Goal: Navigation & Orientation: Find specific page/section

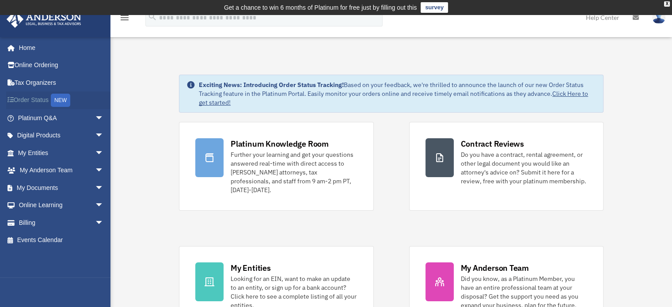
click at [58, 101] on div "NEW" at bounding box center [60, 100] width 19 height 13
click at [55, 170] on link "My [PERSON_NAME] Team arrow_drop_down" at bounding box center [61, 171] width 111 height 18
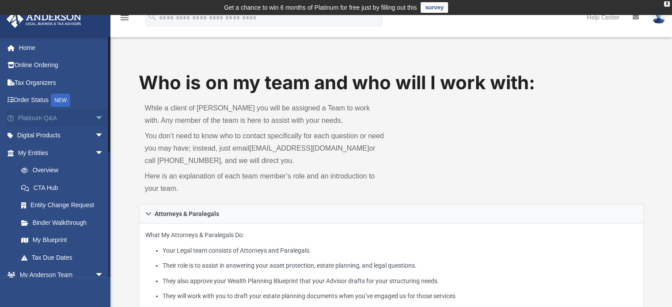
click at [45, 117] on link "Platinum Q&A arrow_drop_down" at bounding box center [61, 118] width 111 height 18
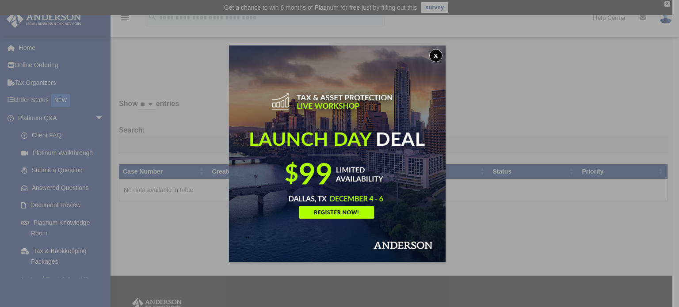
click at [438, 56] on button "x" at bounding box center [435, 55] width 13 height 13
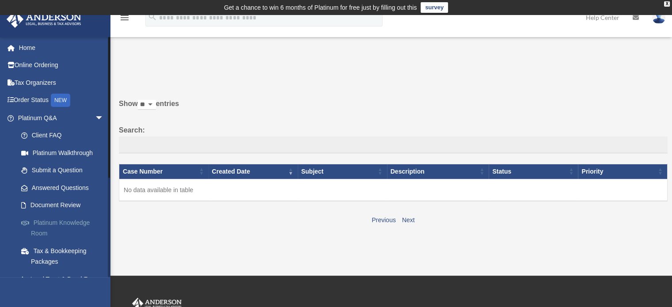
click at [55, 225] on link "Platinum Knowledge Room" at bounding box center [64, 228] width 105 height 28
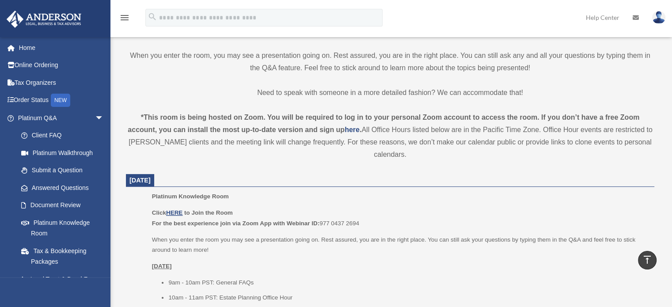
scroll to position [265, 0]
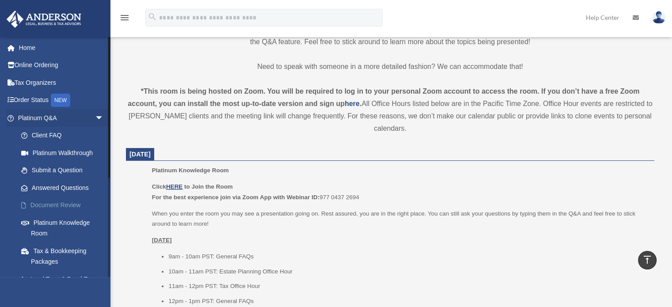
click at [76, 206] on link "Document Review" at bounding box center [64, 206] width 105 height 18
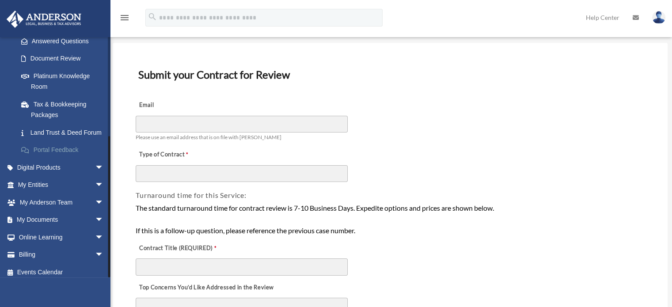
scroll to position [163, 0]
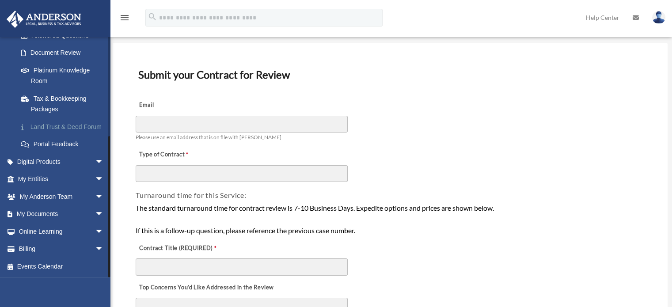
click at [65, 118] on link "Land Trust & Deed Forum" at bounding box center [64, 127] width 105 height 18
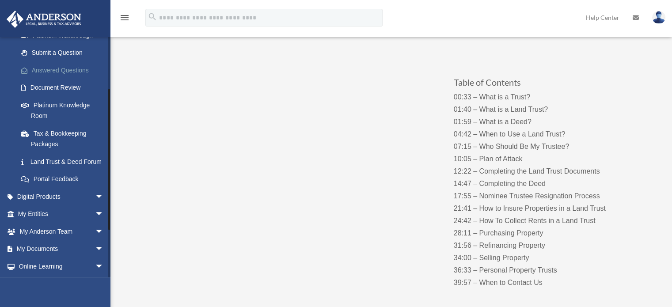
scroll to position [163, 0]
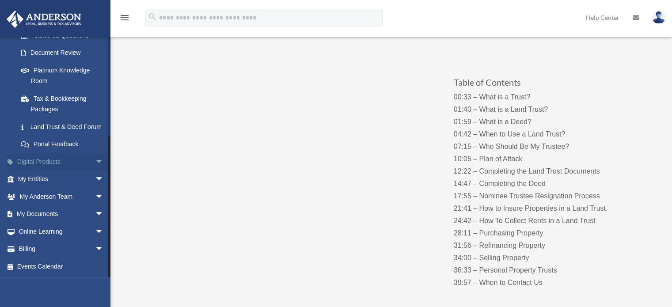
click at [95, 164] on span "arrow_drop_down" at bounding box center [104, 162] width 18 height 18
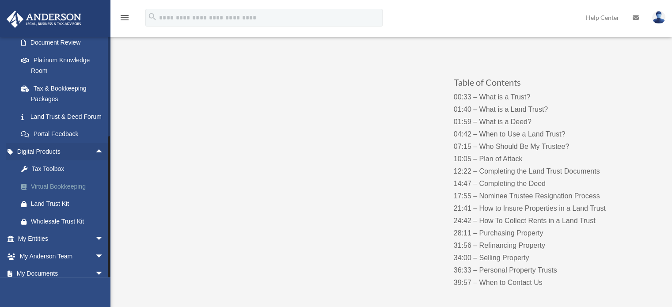
click at [78, 192] on div "Virtual Bookkeeping" at bounding box center [68, 186] width 75 height 11
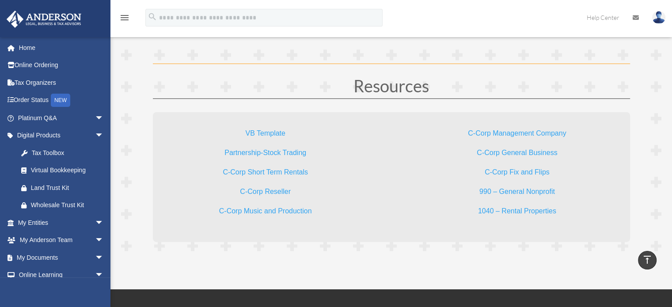
scroll to position [2651, 0]
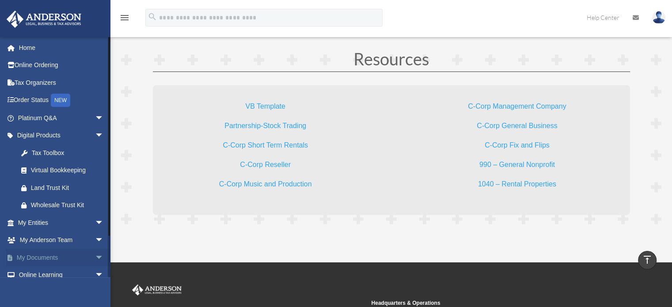
click at [95, 261] on span "arrow_drop_down" at bounding box center [104, 258] width 18 height 18
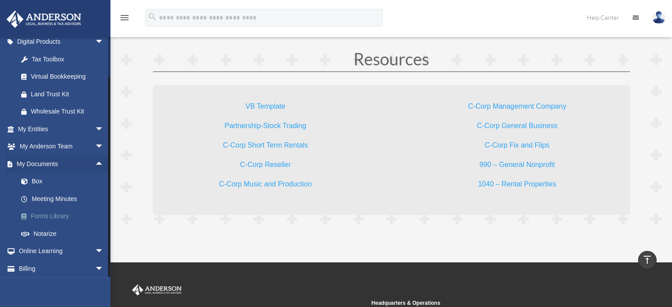
scroll to position [113, 0]
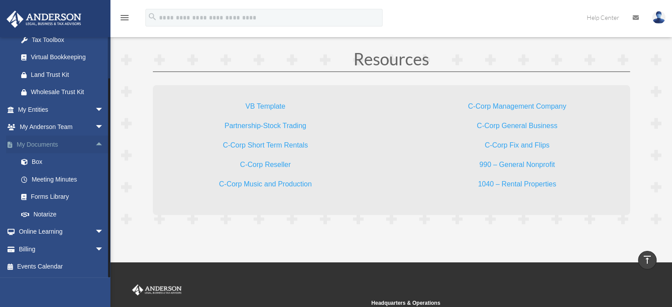
click at [40, 142] on link "My Documents arrow_drop_up" at bounding box center [61, 145] width 111 height 18
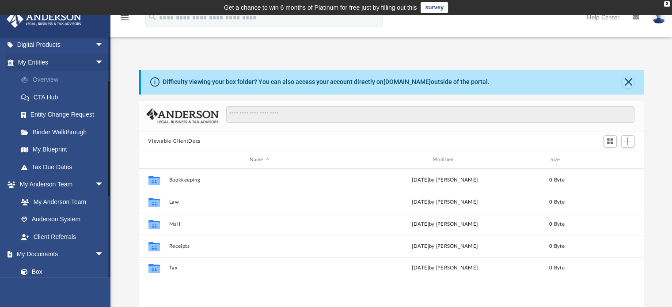
scroll to position [177, 0]
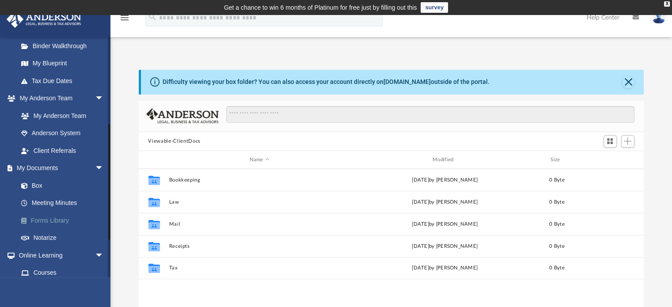
click at [46, 221] on link "Forms Library" at bounding box center [64, 221] width 105 height 18
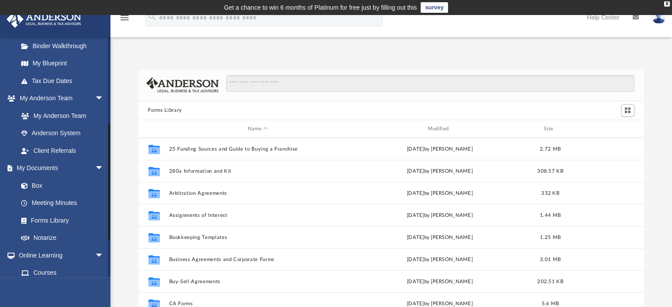
scroll to position [194, 498]
click at [42, 186] on link "Box" at bounding box center [64, 186] width 105 height 18
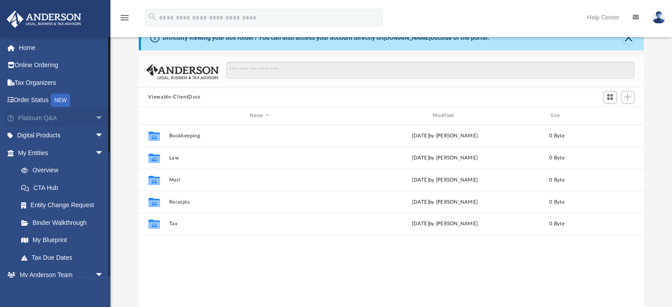
click at [95, 113] on span "arrow_drop_down" at bounding box center [104, 118] width 18 height 18
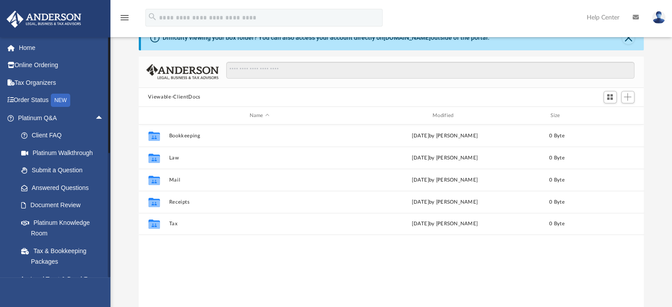
scroll to position [133, 0]
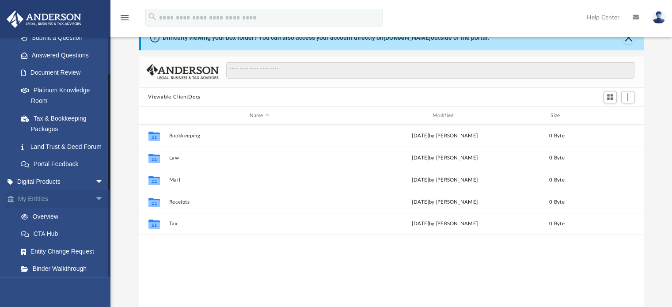
click at [95, 209] on span "arrow_drop_down" at bounding box center [104, 199] width 18 height 18
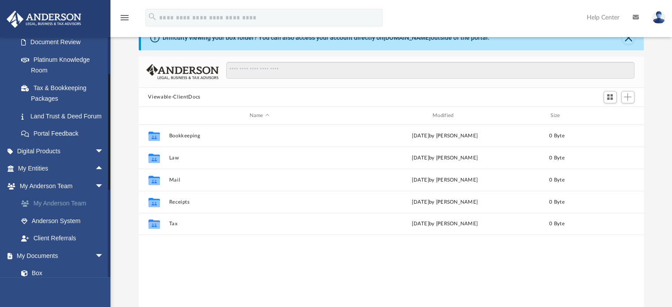
scroll to position [177, 0]
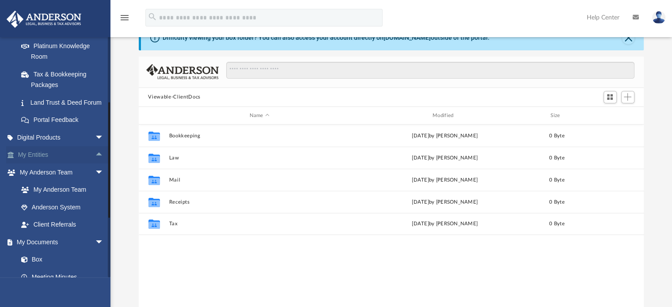
click at [95, 161] on span "arrow_drop_up" at bounding box center [104, 155] width 18 height 18
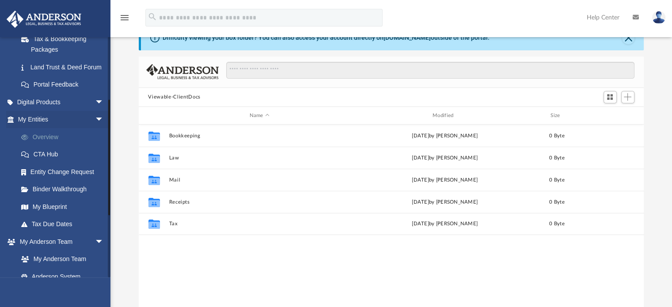
scroll to position [265, 0]
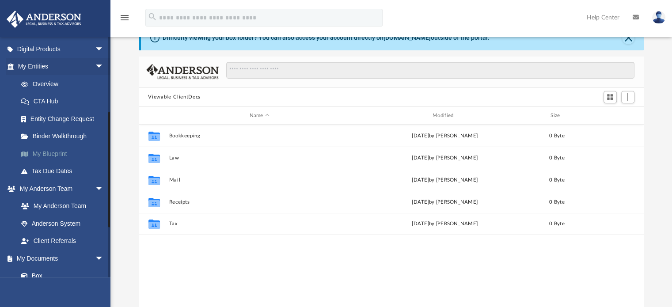
click at [34, 163] on link "My Blueprint" at bounding box center [64, 154] width 105 height 18
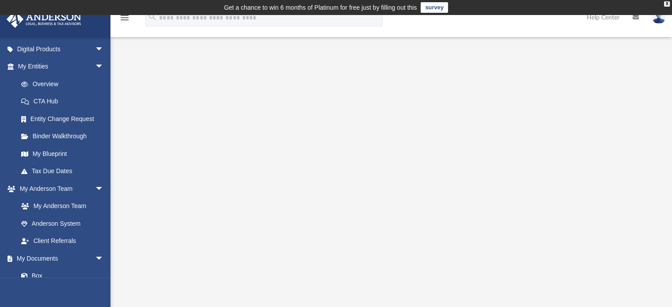
click at [365, 53] on div at bounding box center [390, 237] width 561 height 372
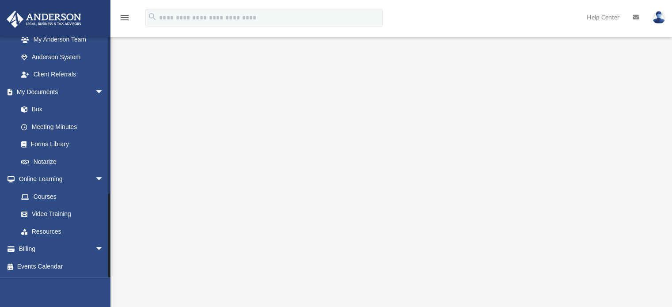
scroll to position [87, 0]
click at [44, 249] on link "Billing arrow_drop_down" at bounding box center [61, 249] width 111 height 18
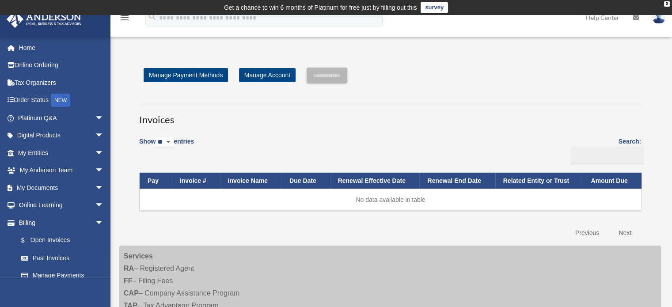
click at [514, 84] on div "**********" at bounding box center [390, 155] width 515 height 174
